Goal: Task Accomplishment & Management: Use online tool/utility

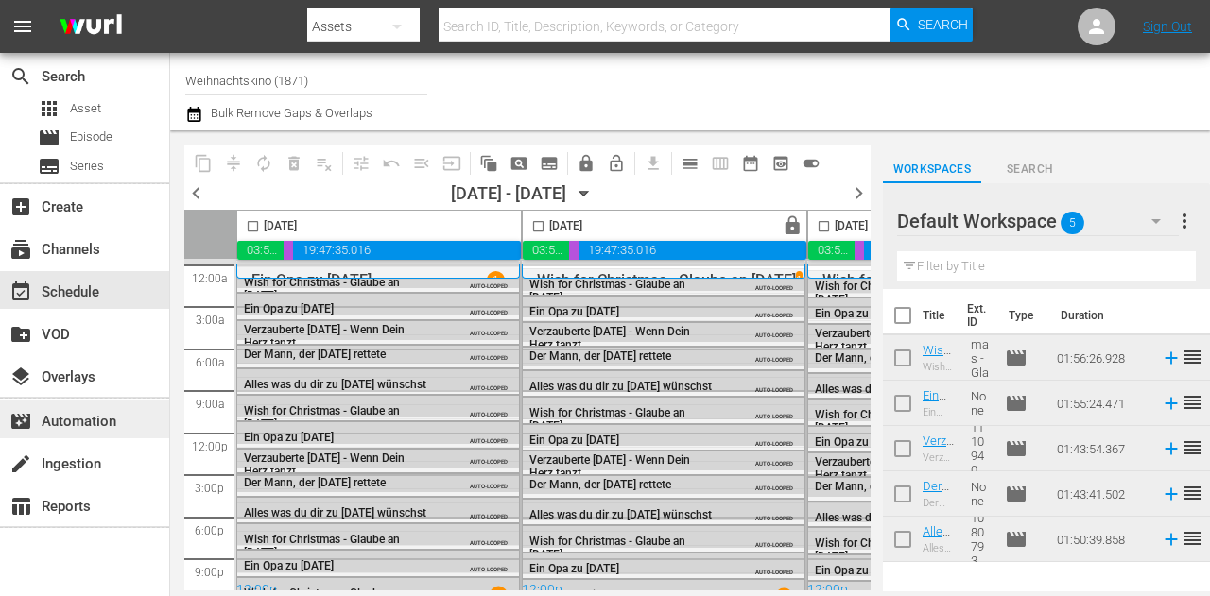
click at [105, 416] on div "movie_filter Automation" at bounding box center [53, 418] width 106 height 17
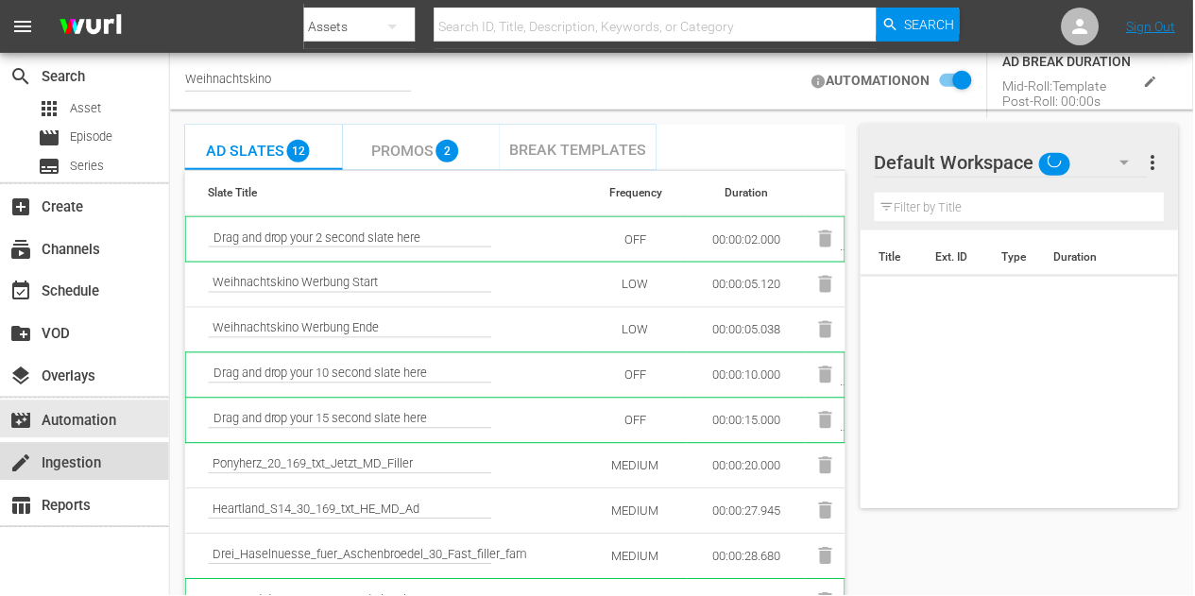
click at [109, 458] on div "create Ingestion" at bounding box center [84, 462] width 169 height 38
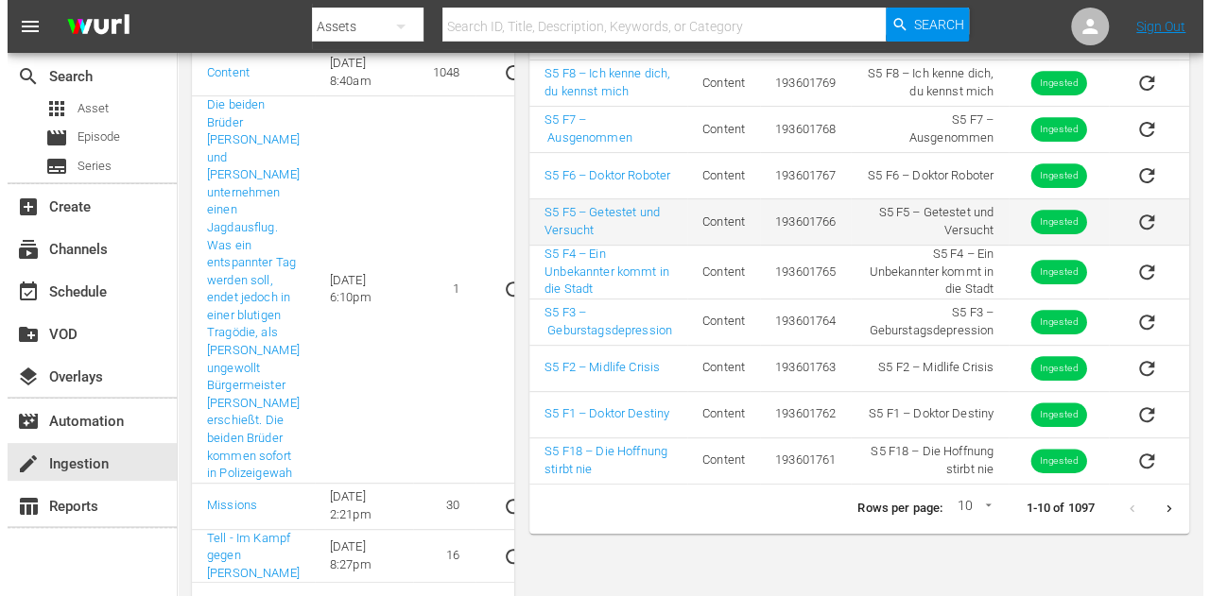
scroll to position [362, 0]
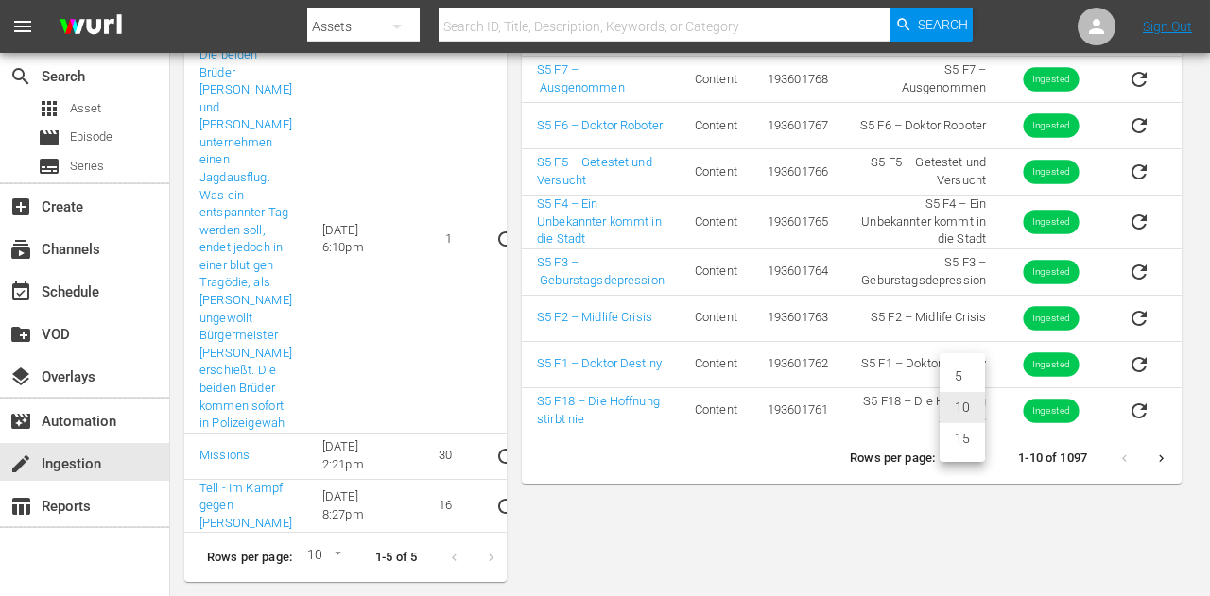
click at [973, 439] on li "15" at bounding box center [961, 438] width 45 height 31
type input "15"
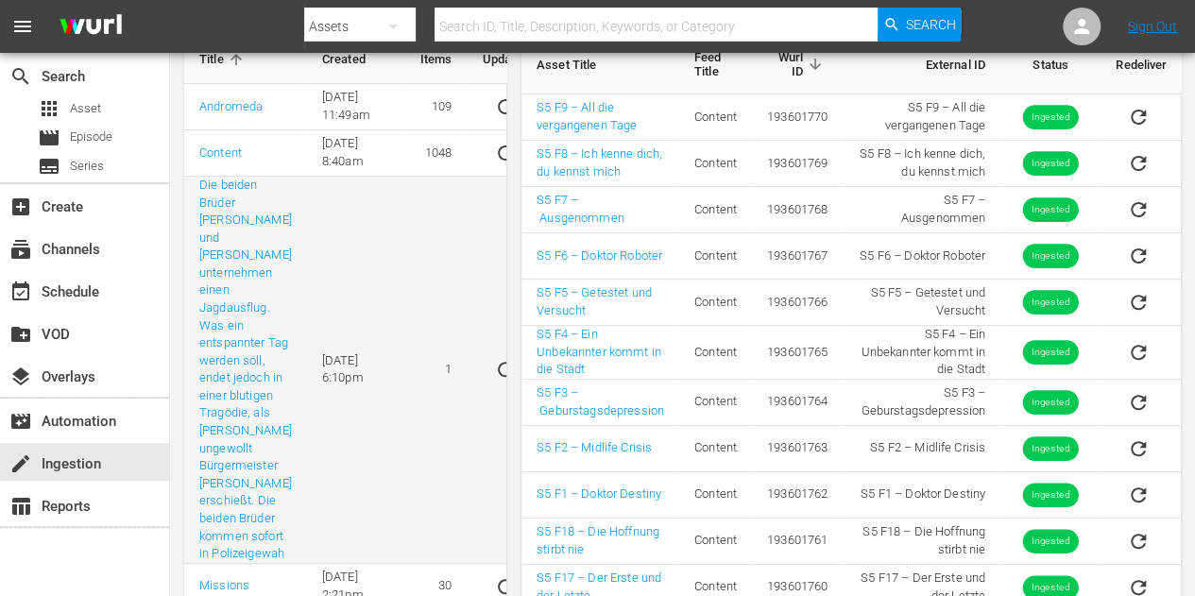
scroll to position [165, 0]
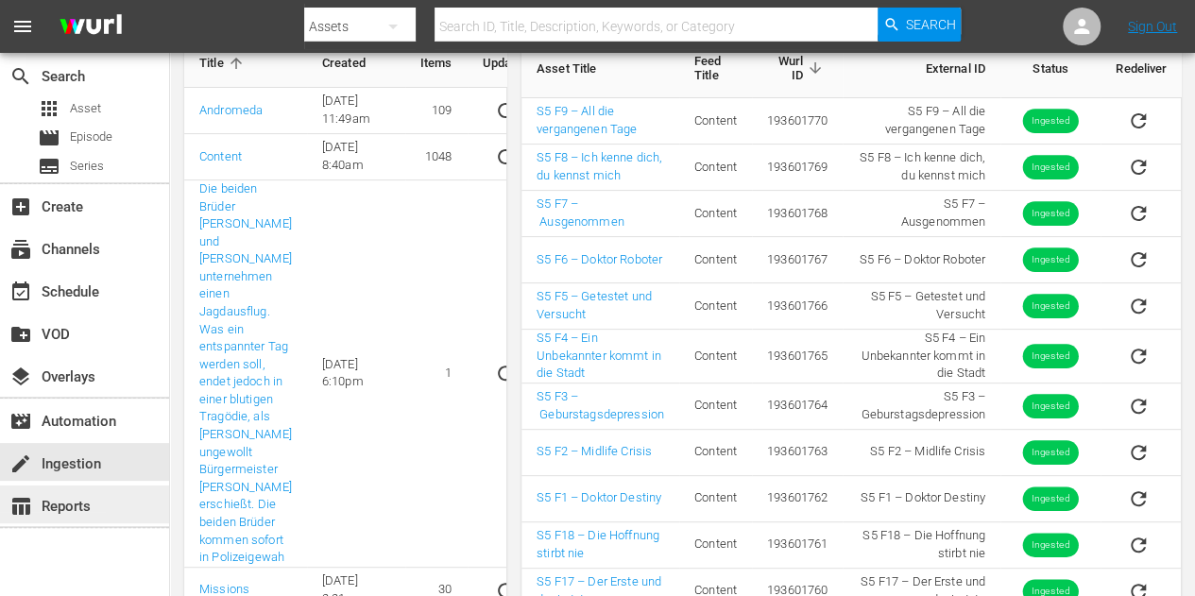
click at [85, 504] on div "table_chart Reports" at bounding box center [53, 503] width 106 height 17
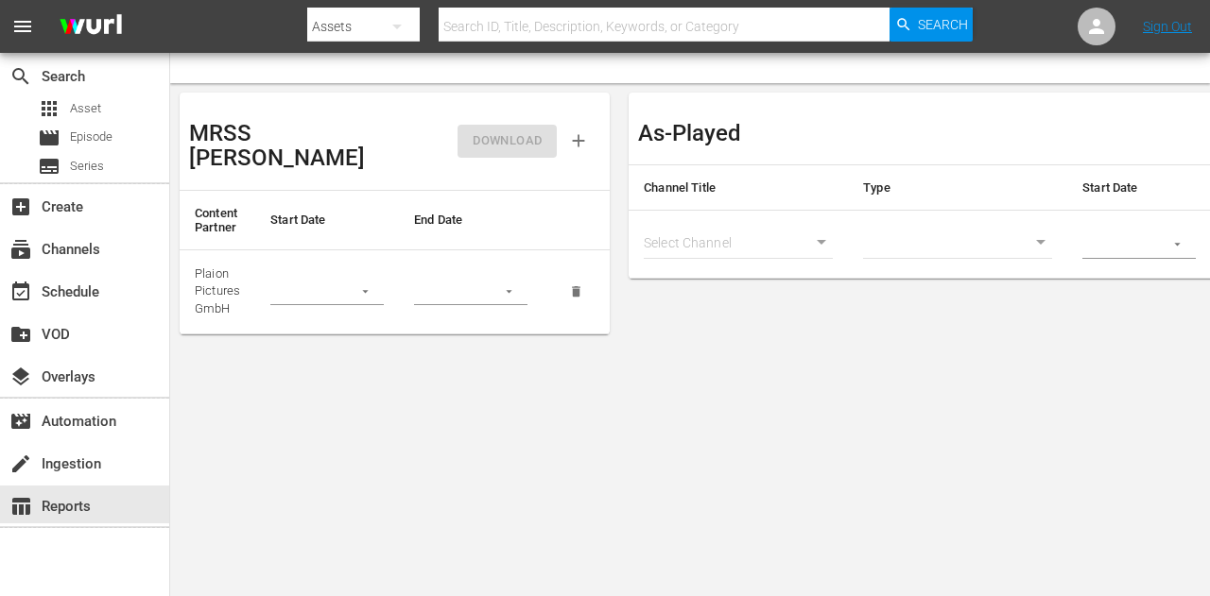
click at [354, 273] on button "button" at bounding box center [365, 291] width 37 height 37
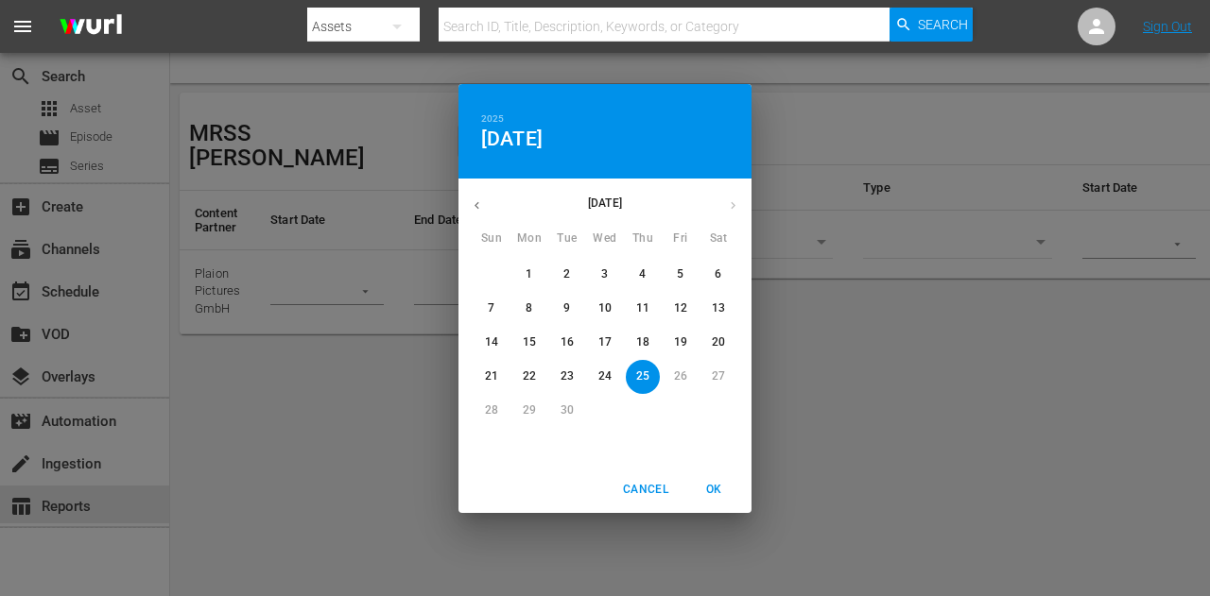
click at [536, 271] on span "1" at bounding box center [529, 275] width 34 height 16
click at [612, 379] on span "24" at bounding box center [605, 377] width 34 height 16
click at [536, 284] on button "1" at bounding box center [529, 275] width 34 height 34
click at [712, 490] on span "OK" at bounding box center [713, 490] width 45 height 20
type input "[DATE]"
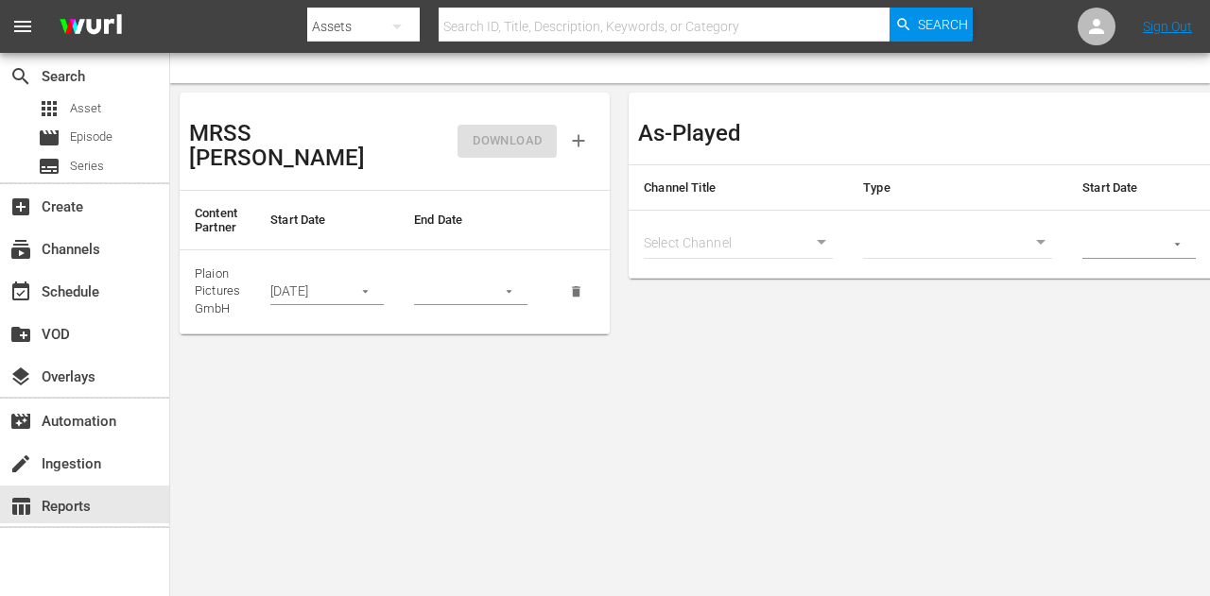
click at [520, 273] on button "button" at bounding box center [508, 291] width 37 height 37
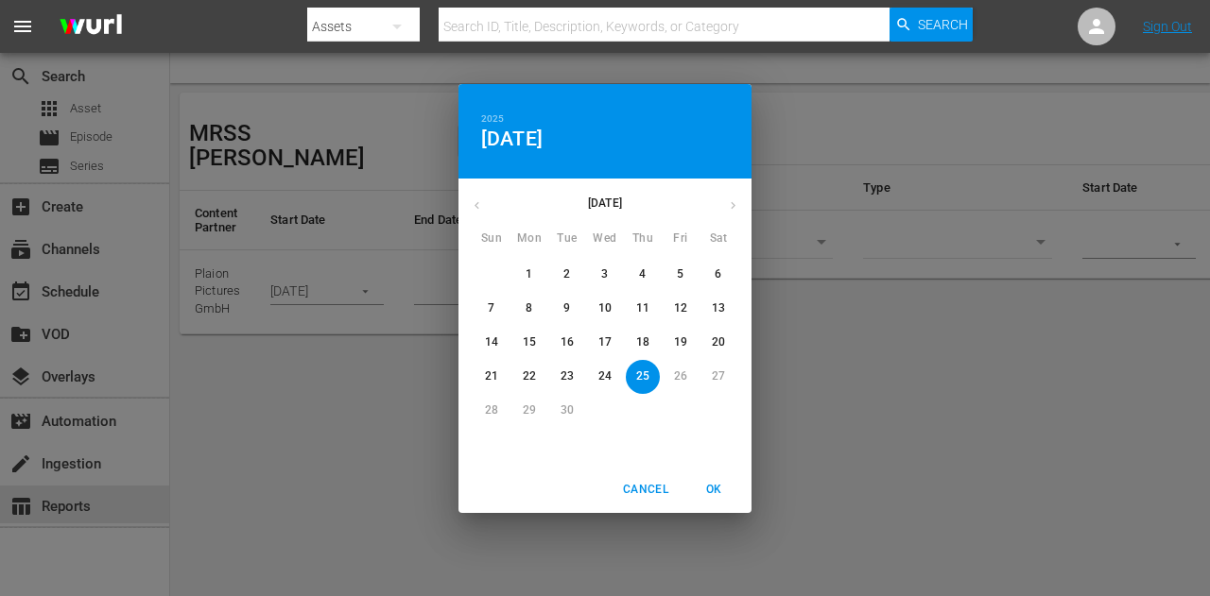
click at [646, 385] on button "25" at bounding box center [643, 377] width 34 height 34
click at [716, 488] on span "OK" at bounding box center [713, 490] width 45 height 20
type input "[DATE]"
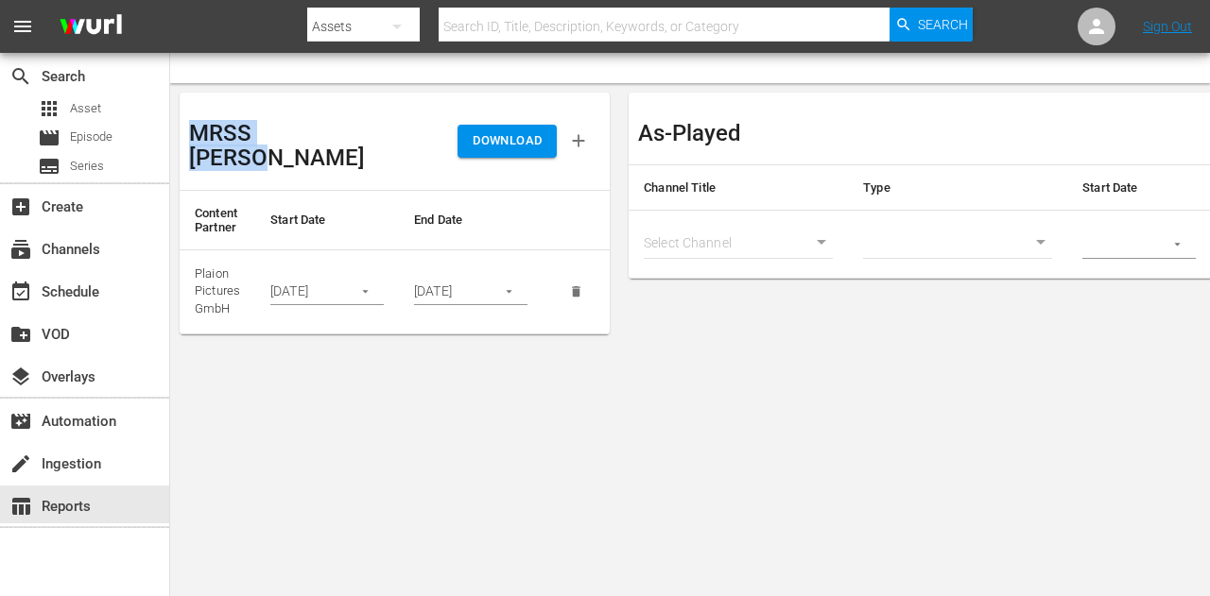
drag, startPoint x: 193, startPoint y: 131, endPoint x: 335, endPoint y: 131, distance: 141.8
click at [333, 131] on div "MRSS [PERSON_NAME]" at bounding box center [292, 141] width 206 height 78
copy h3 "MRSS [PERSON_NAME]"
click at [359, 114] on div "MRSS [PERSON_NAME]" at bounding box center [292, 141] width 206 height 78
click at [368, 76] on div at bounding box center [690, 68] width 1040 height 30
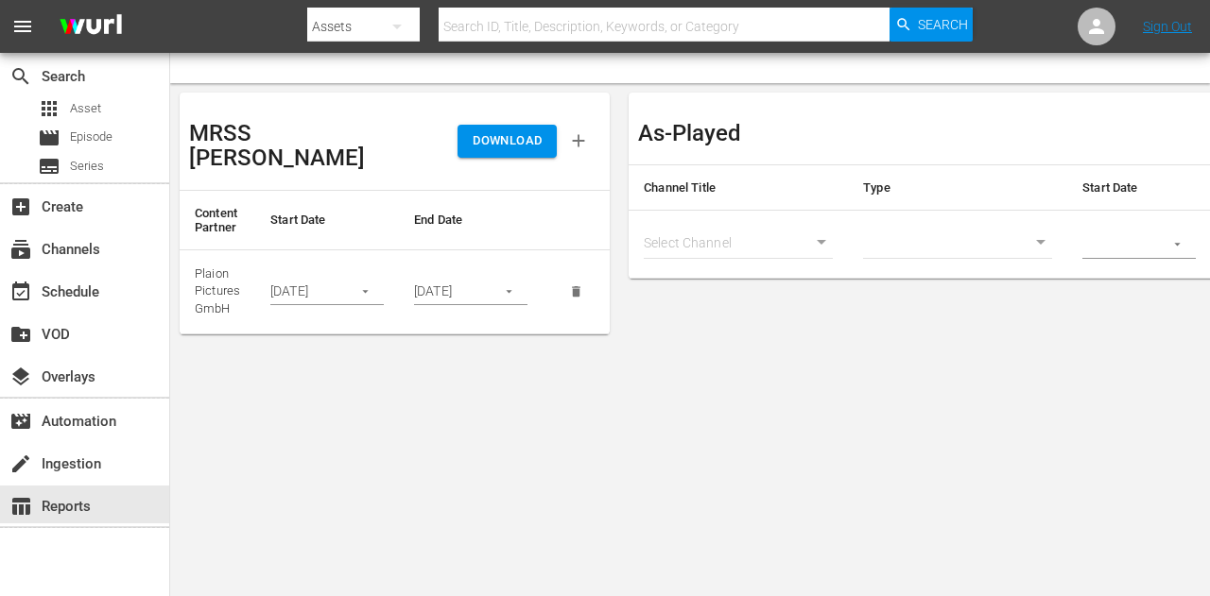
click at [579, 130] on icon "button" at bounding box center [578, 140] width 21 height 21
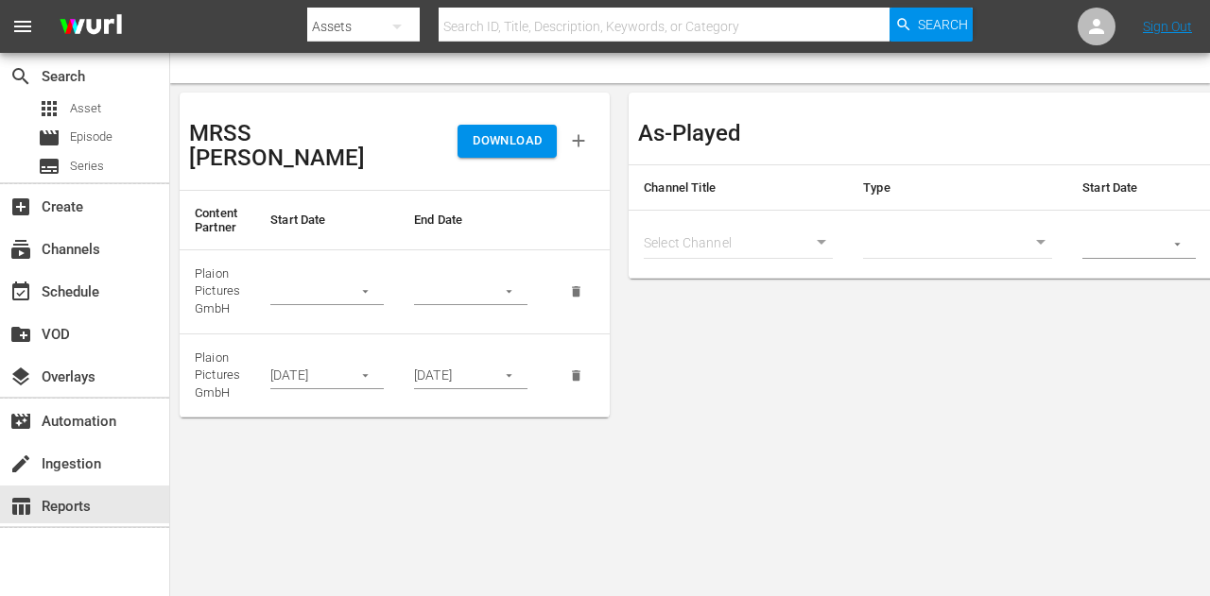
click at [571, 284] on icon "delete" at bounding box center [576, 291] width 14 height 14
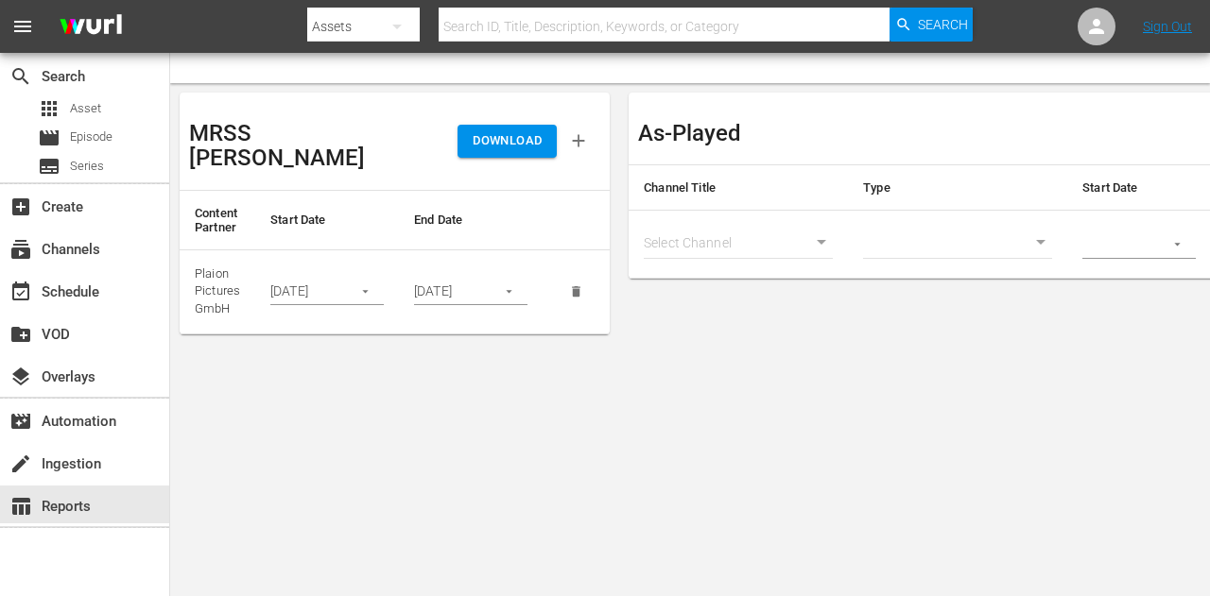
click at [809, 235] on body "menu Search By Assets Search ID, Title, Description, Keywords, or Category Sear…" at bounding box center [605, 298] width 1210 height 596
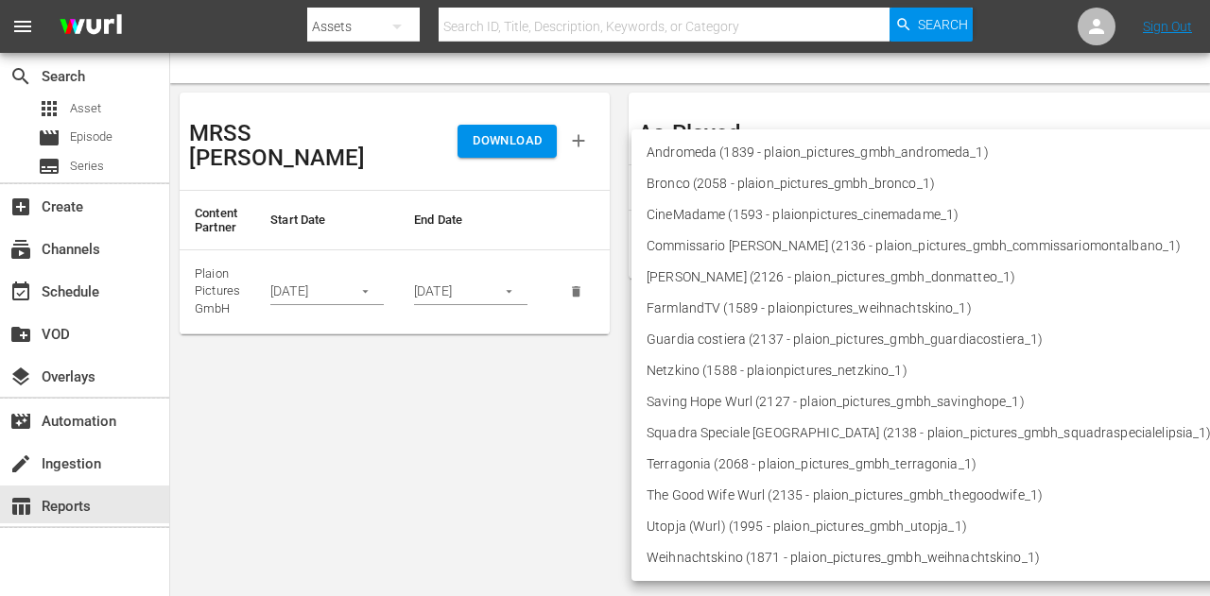
click at [552, 443] on div at bounding box center [605, 298] width 1210 height 596
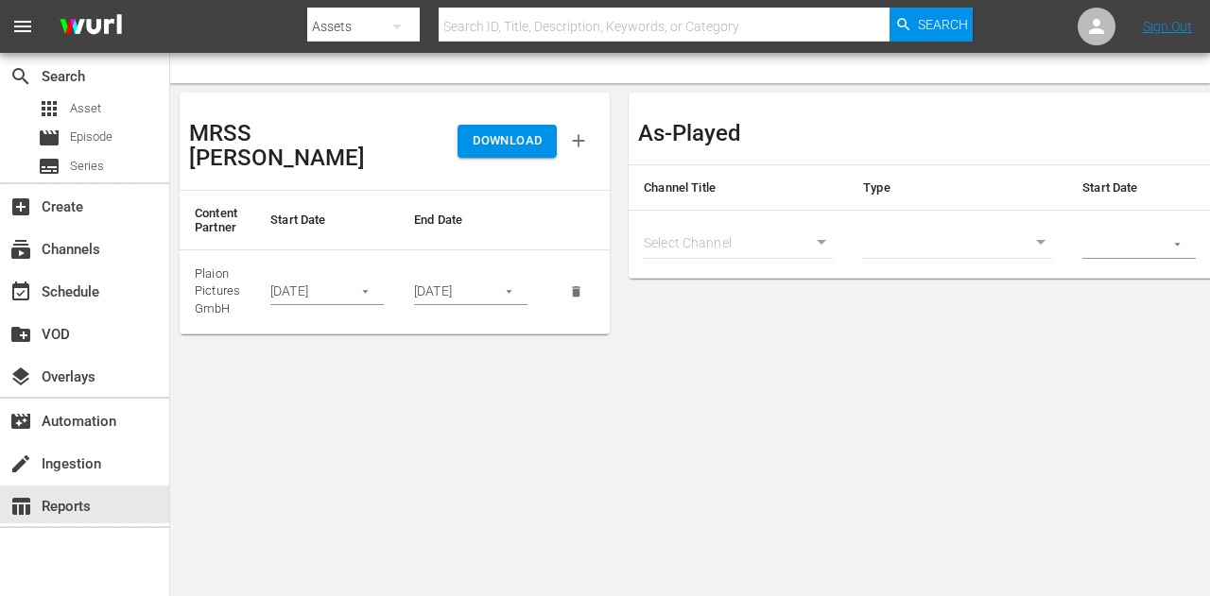
click at [516, 130] on span "DOWNLOAD" at bounding box center [507, 141] width 69 height 22
